Goal: Task Accomplishment & Management: Use online tool/utility

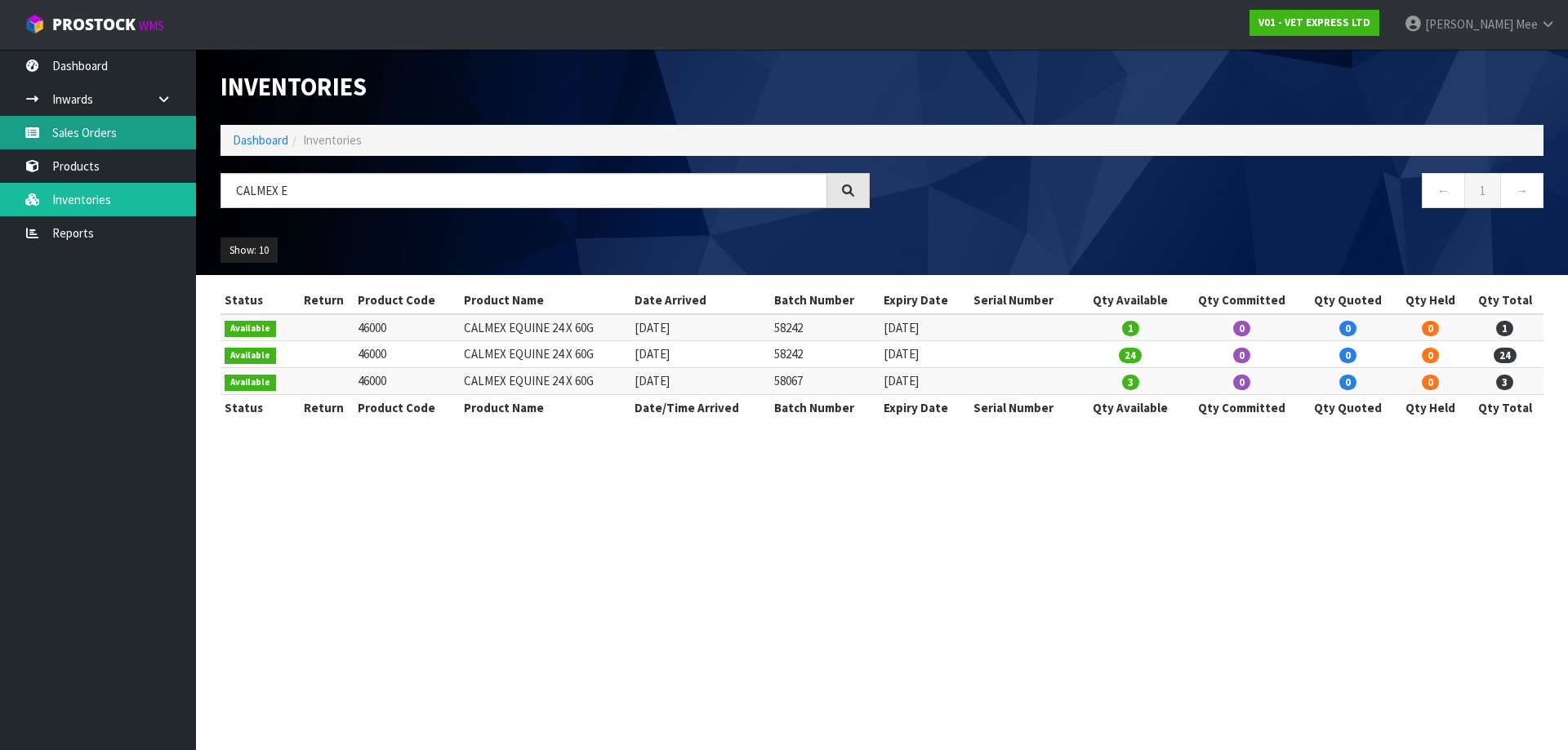
click at [73, 130] on link "Sales Orders" at bounding box center [98, 132] width 196 height 34
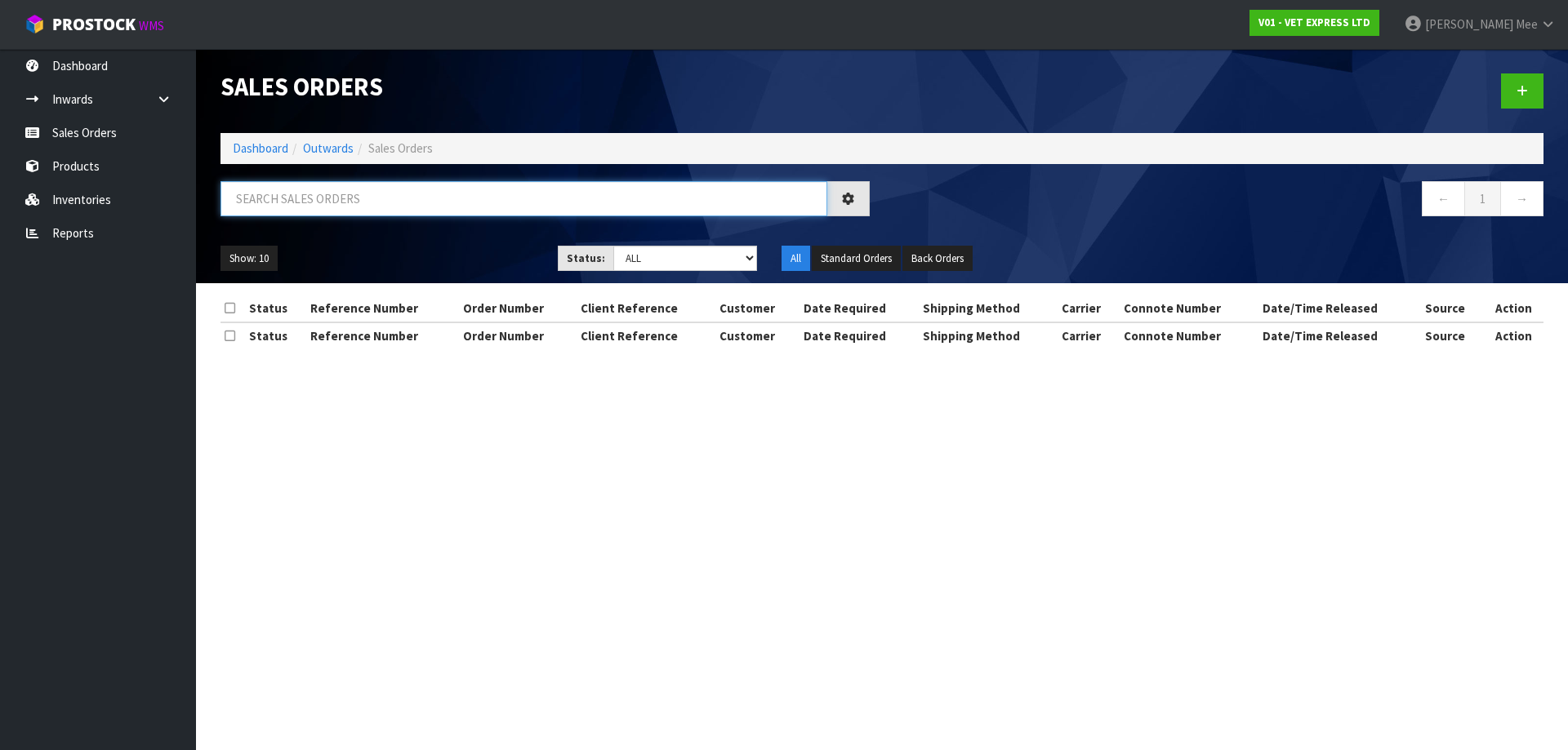
click at [321, 203] on input "text" at bounding box center [524, 199] width 607 height 36
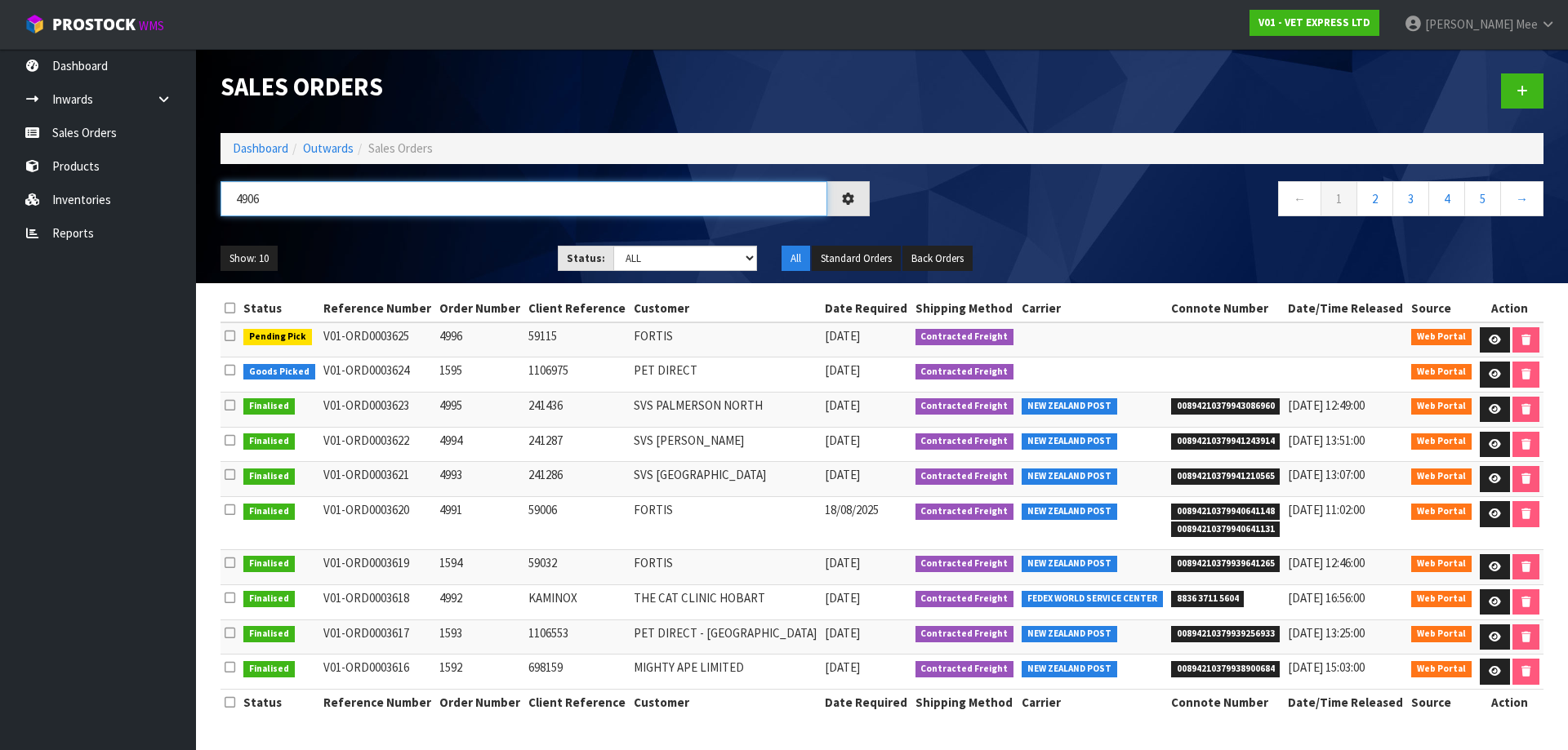
type input "4906"
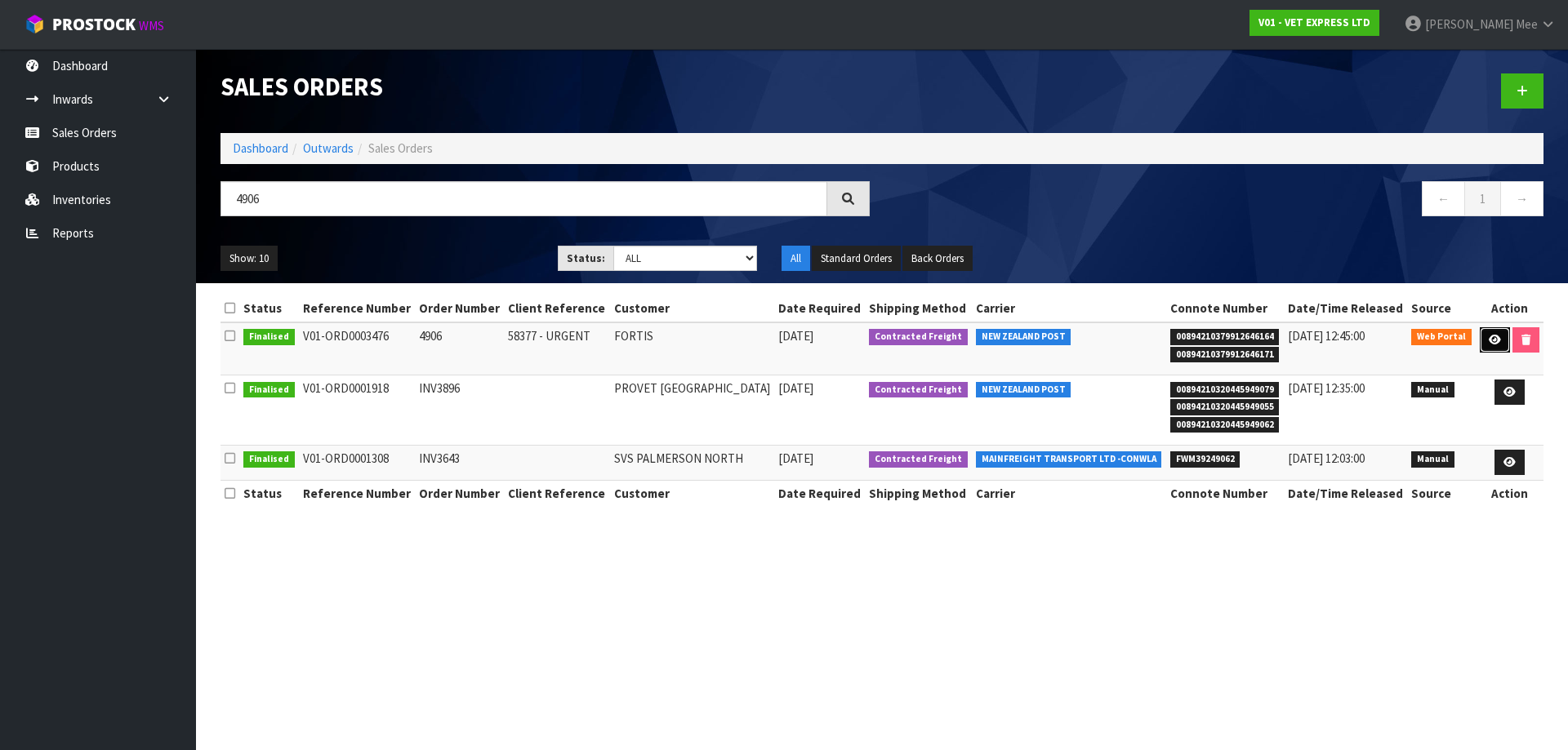
click at [1489, 340] on icon at bounding box center [1495, 340] width 12 height 11
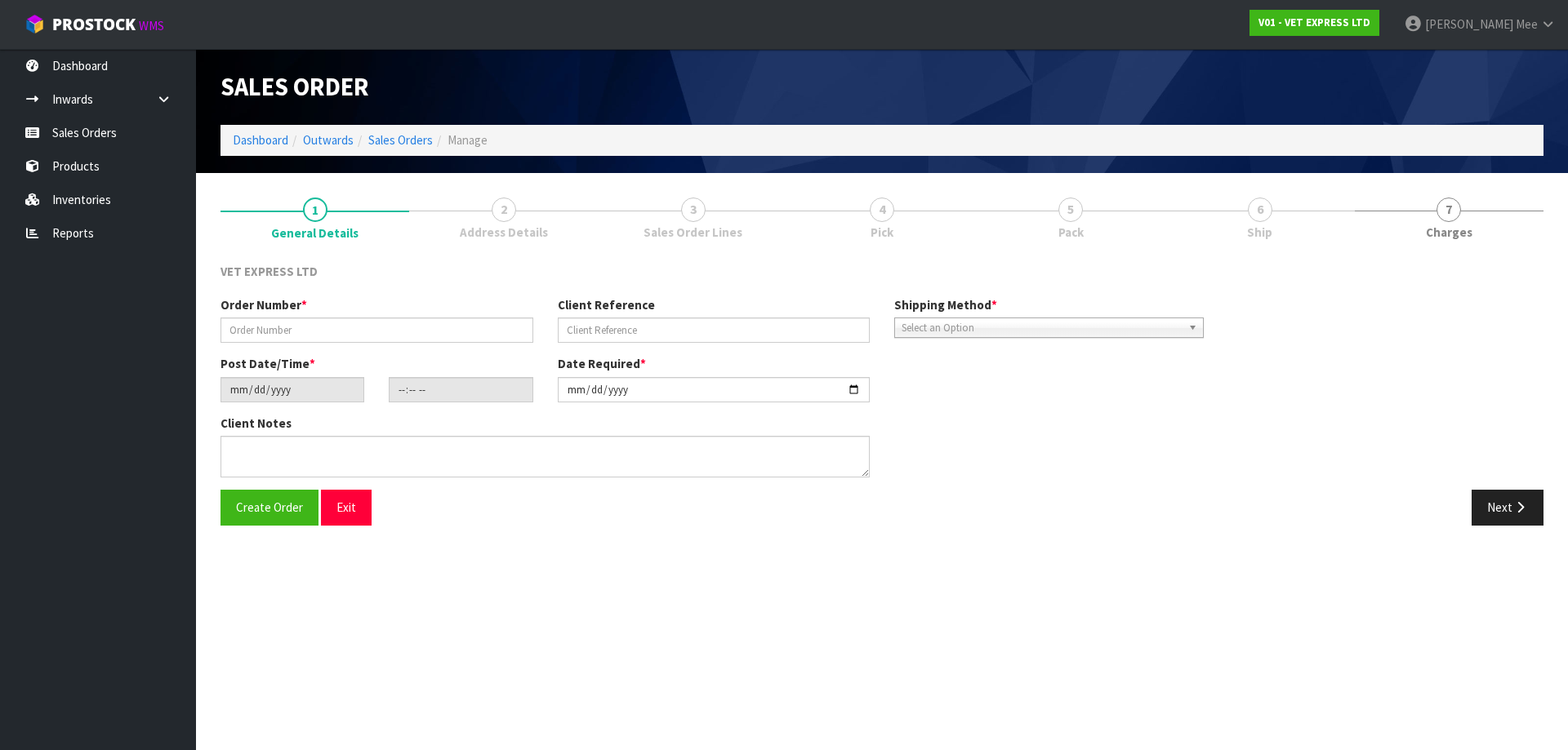
type input "4906"
type input "58377 - URGENT"
type input "[DATE]"
type input "15:00:00.000"
type input "[DATE]"
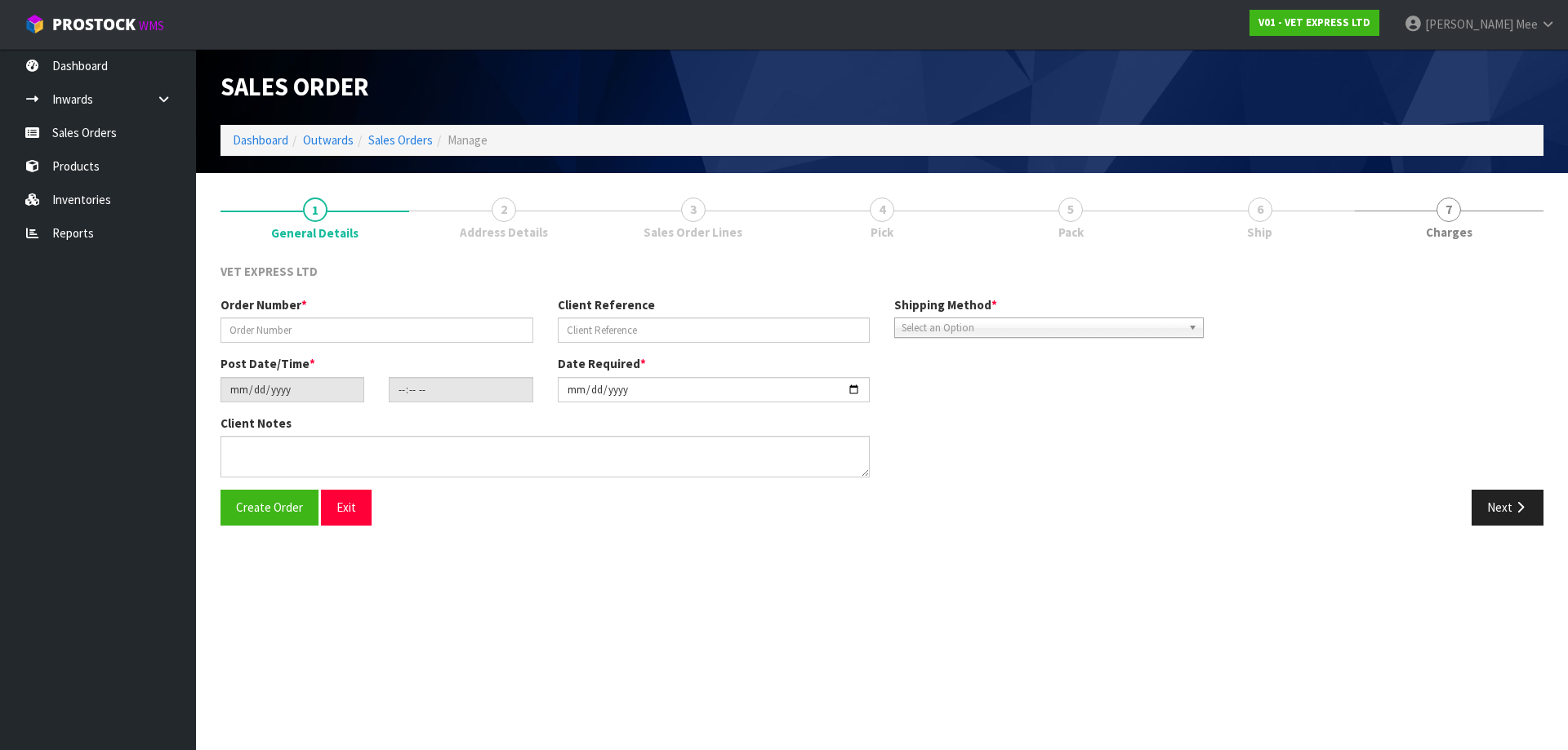
type textarea "BACK ORDER FROM INV 4883 STILL ON BACK ORDER: 50517 LYPEX CAPS 60 X 6 50700 SAM…"
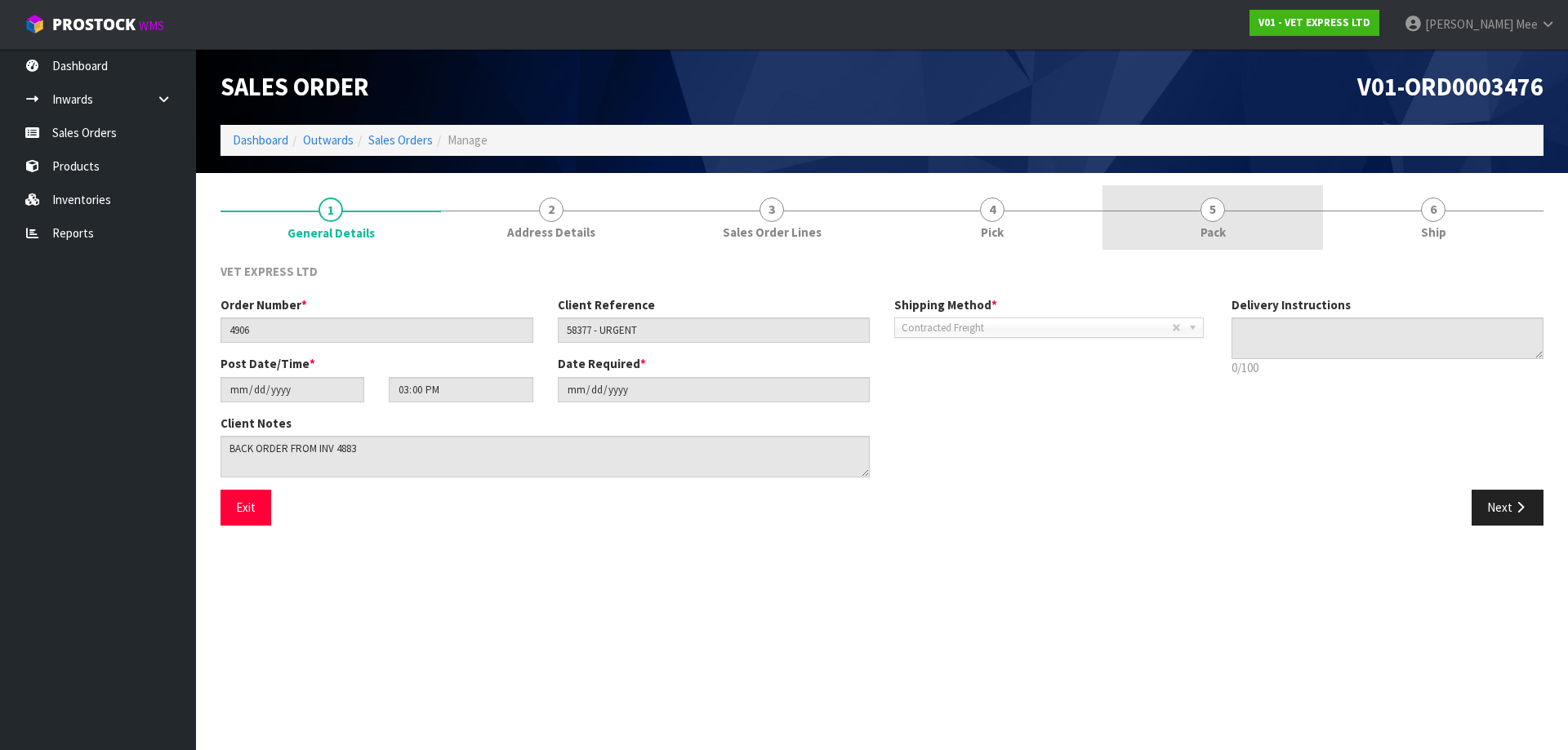
click at [1247, 223] on link "5 Pack" at bounding box center [1212, 217] width 220 height 64
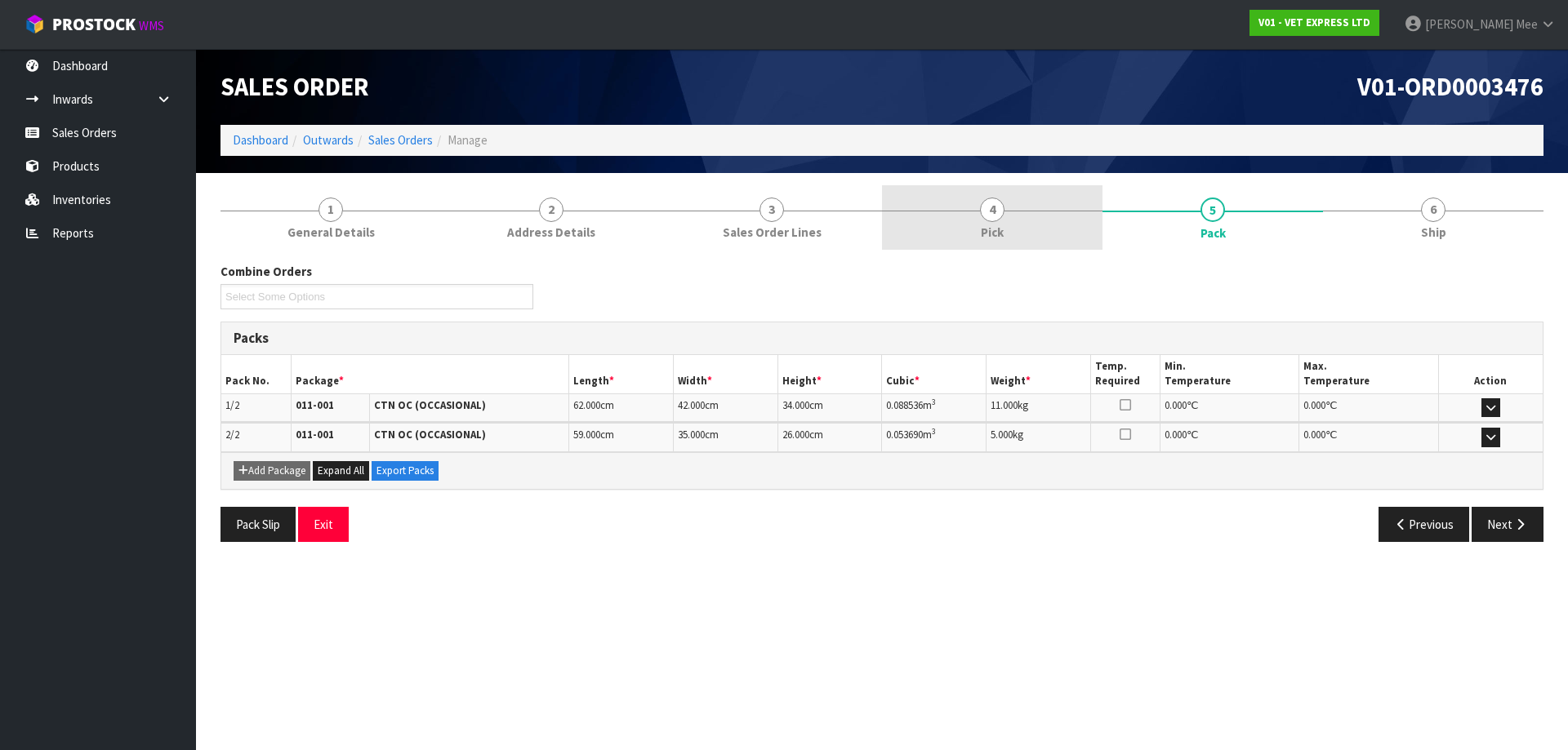
click at [988, 216] on span "4" at bounding box center [992, 209] width 25 height 25
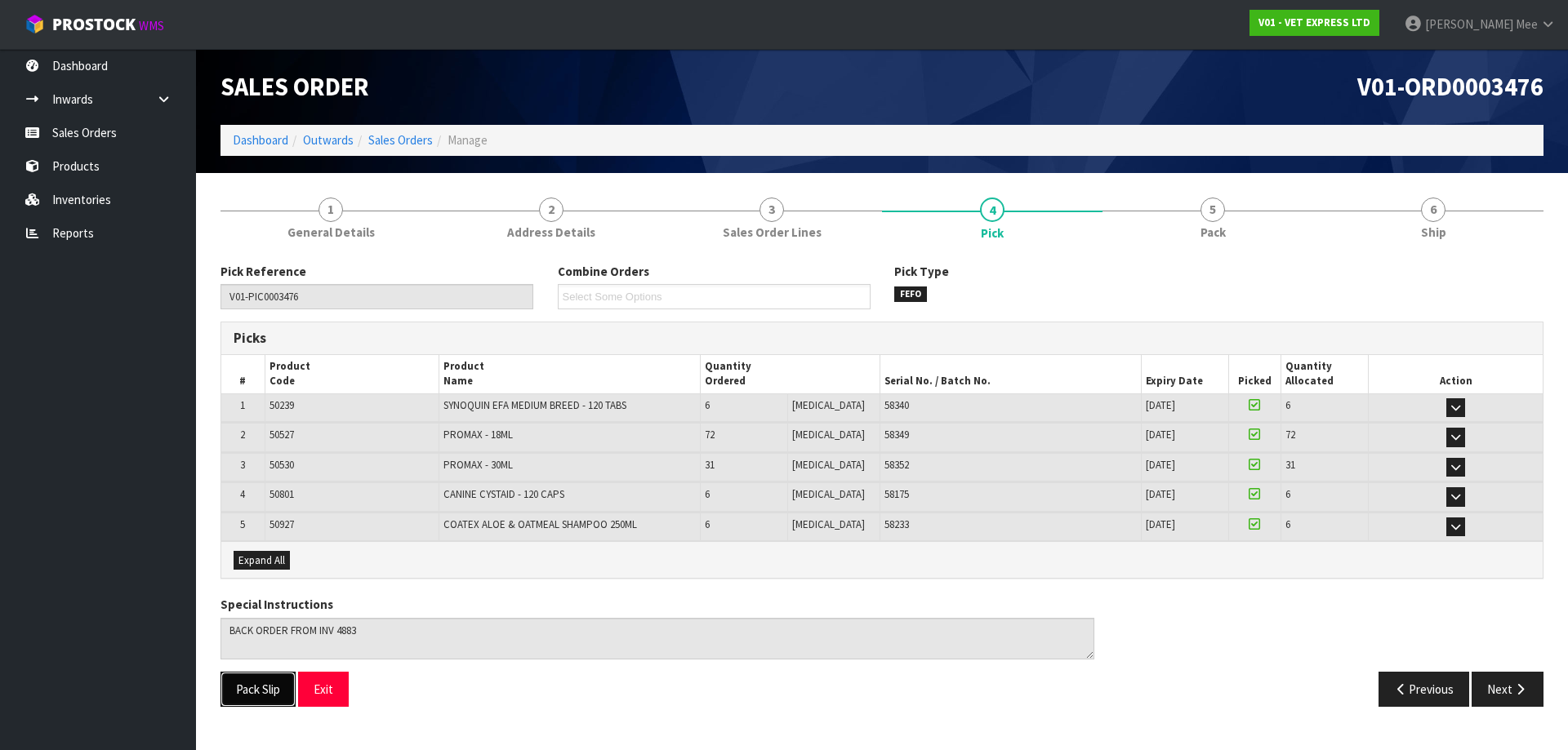
click at [270, 697] on button "Pack Slip" at bounding box center [258, 690] width 75 height 36
click at [270, 692] on button "Pack Slip" at bounding box center [258, 690] width 75 height 36
click at [77, 106] on link "Inwards" at bounding box center [98, 99] width 196 height 34
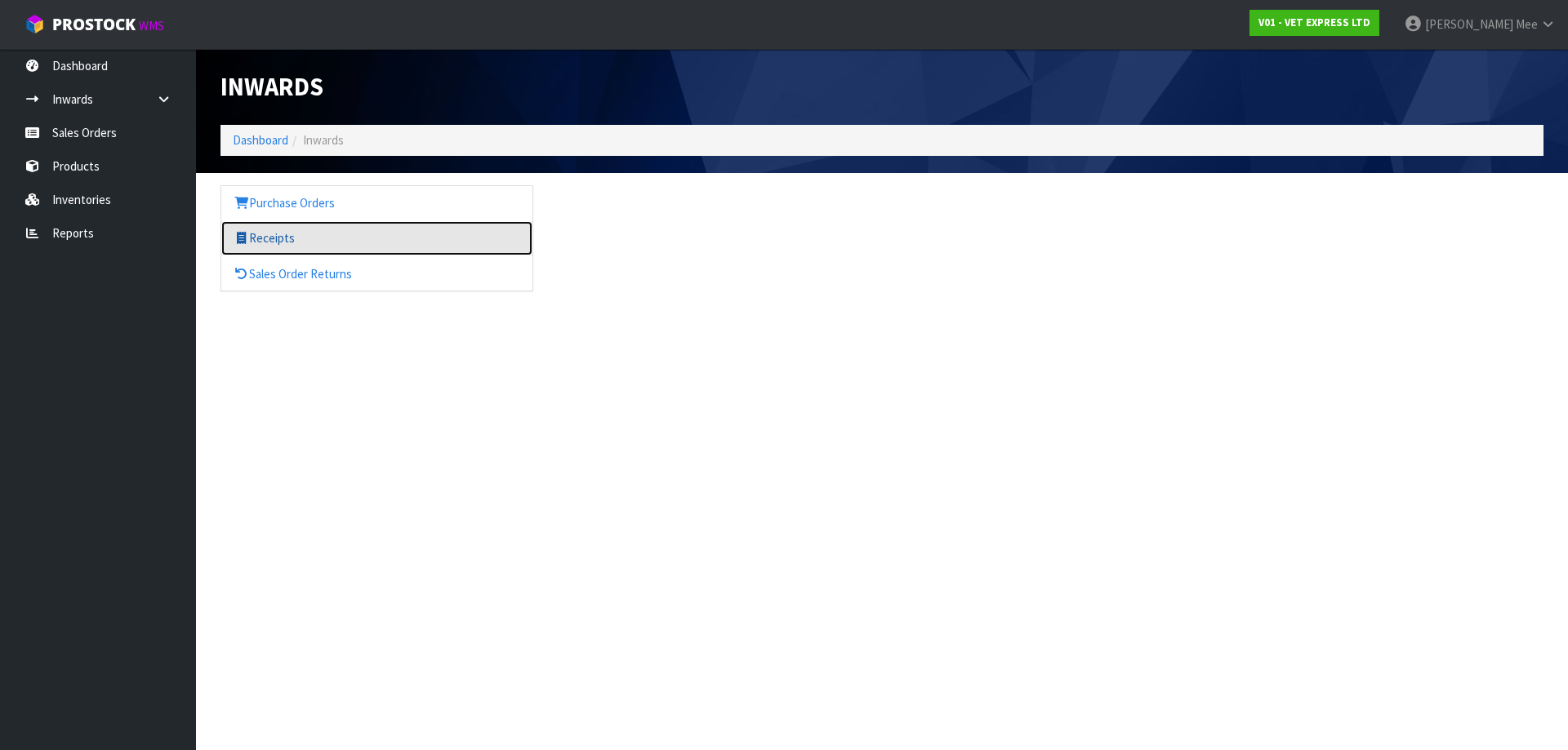
click at [283, 237] on link "Receipts" at bounding box center [377, 238] width 311 height 34
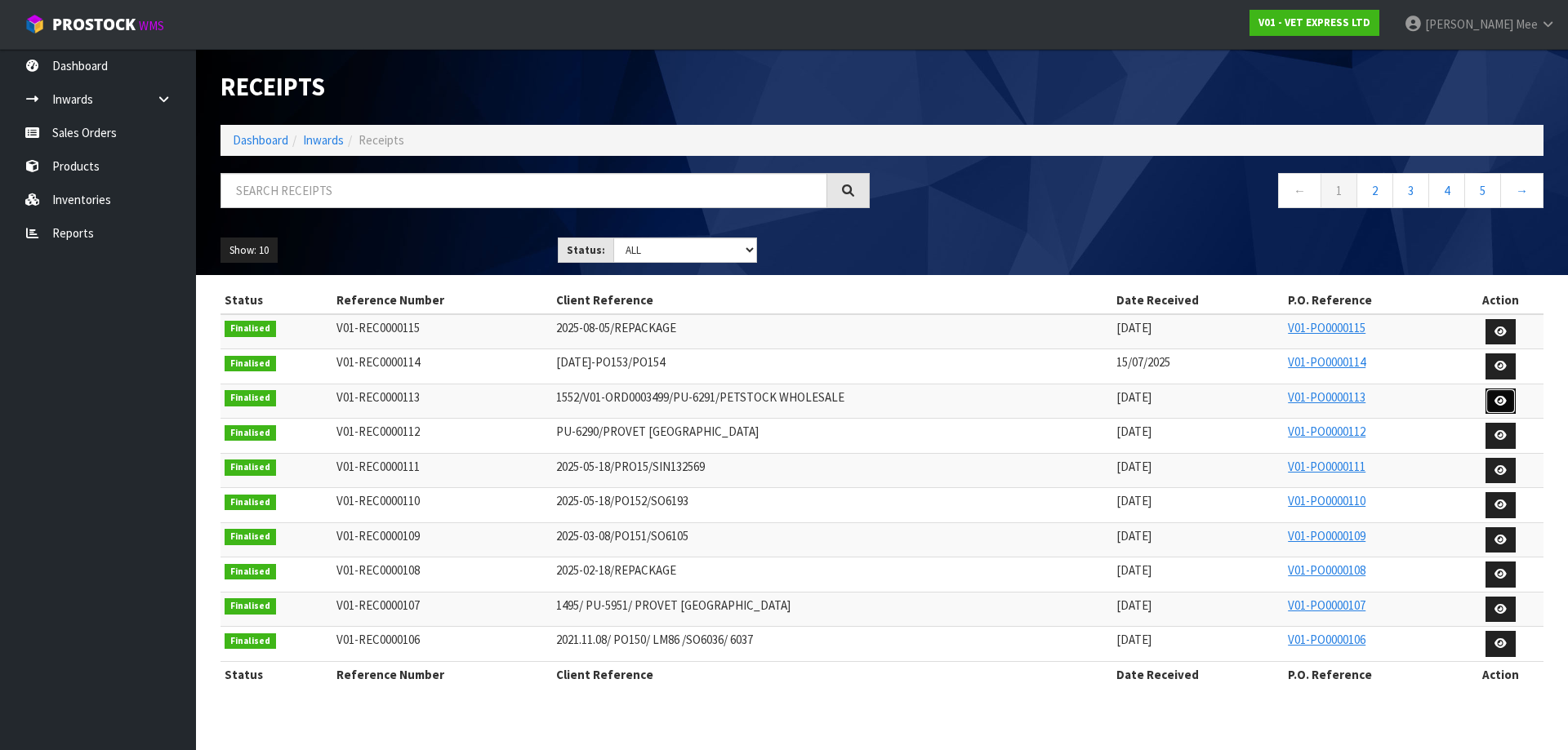
click at [1505, 396] on icon at bounding box center [1501, 401] width 12 height 11
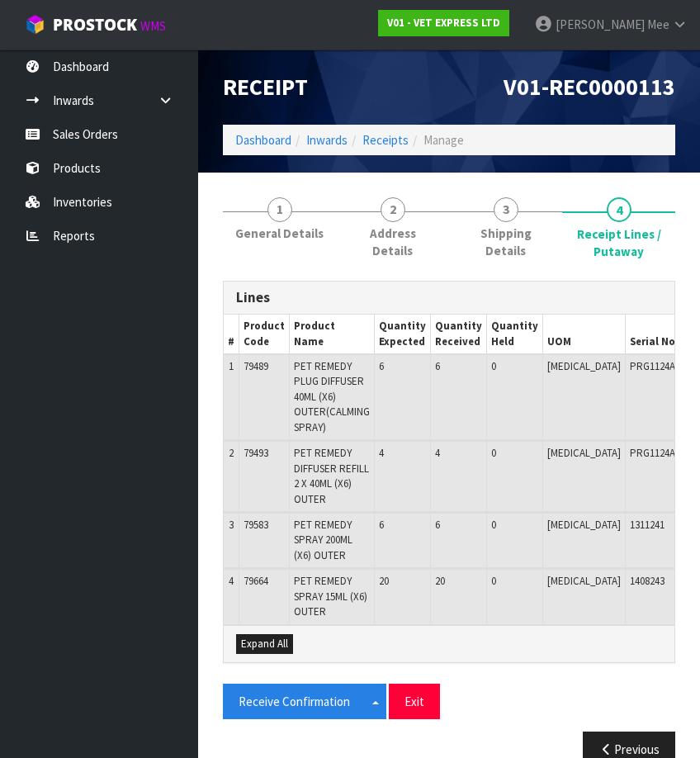
click at [469, 567] on td "6" at bounding box center [459, 540] width 56 height 55
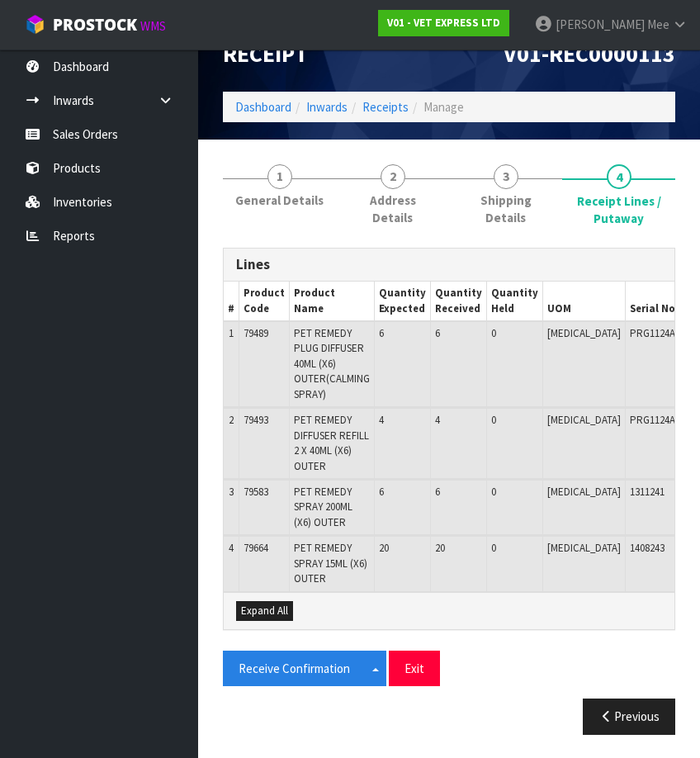
scroll to position [47, 0]
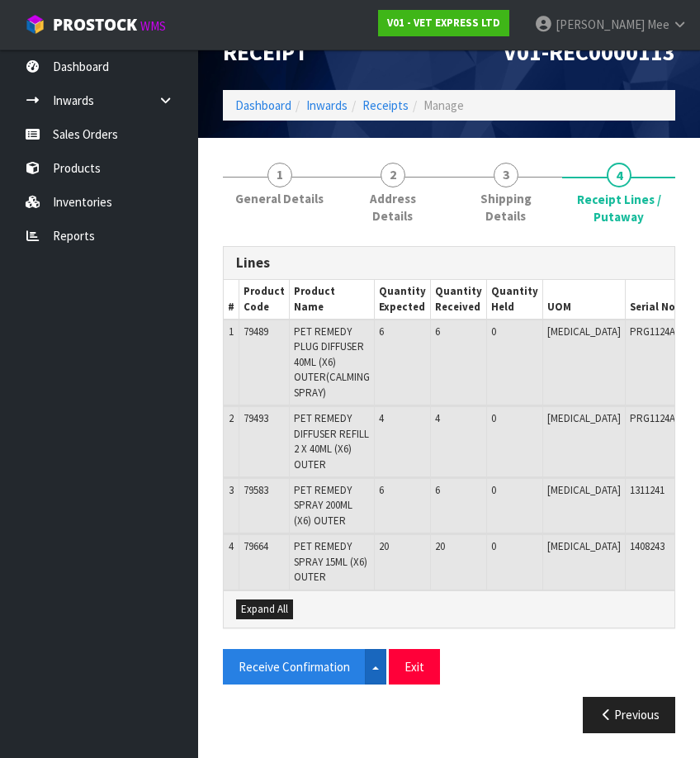
click at [380, 666] on button "Split button!" at bounding box center [375, 667] width 21 height 36
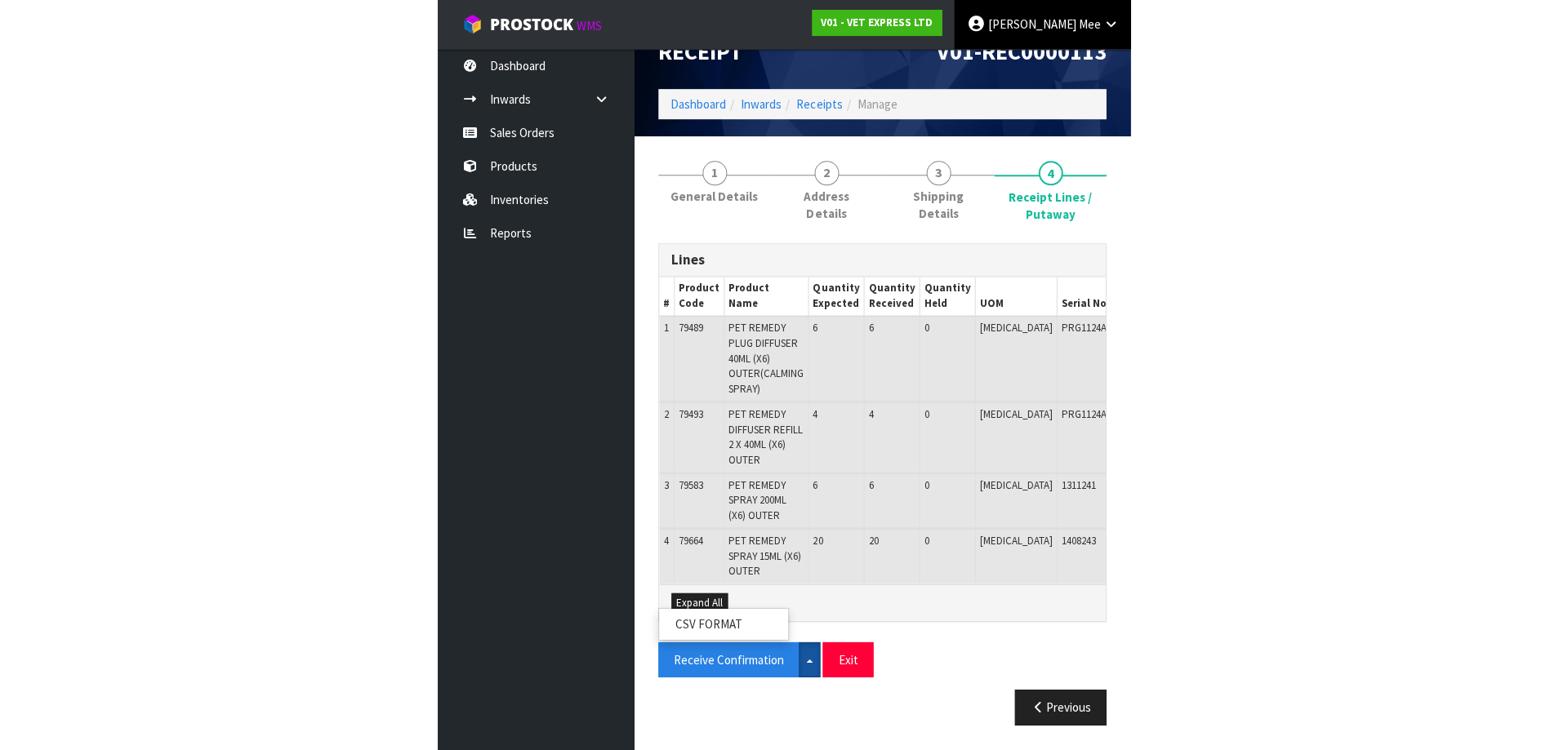
scroll to position [0, 0]
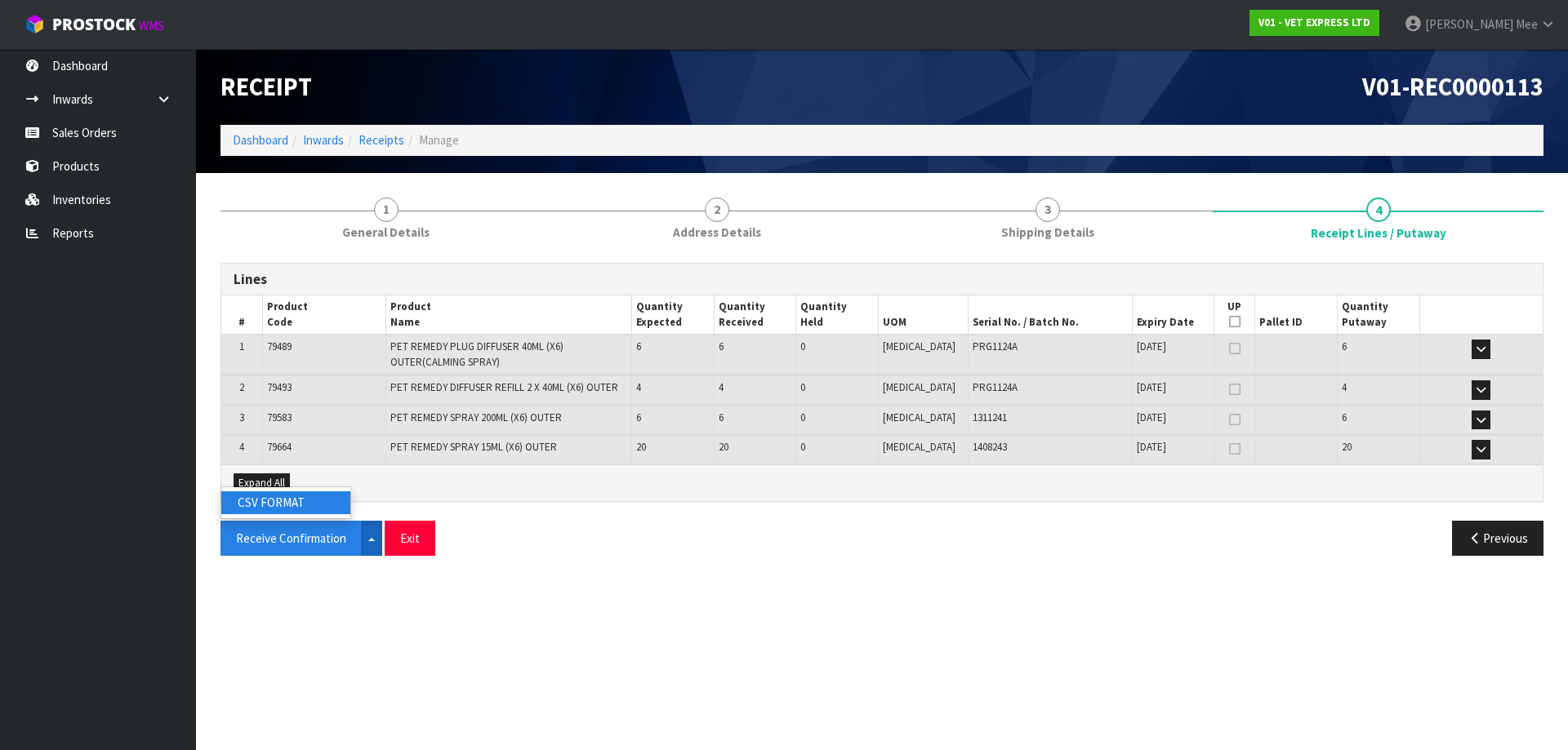
click at [291, 506] on link "CSV FORMAT" at bounding box center [286, 502] width 130 height 22
